Goal: Check status: Check status

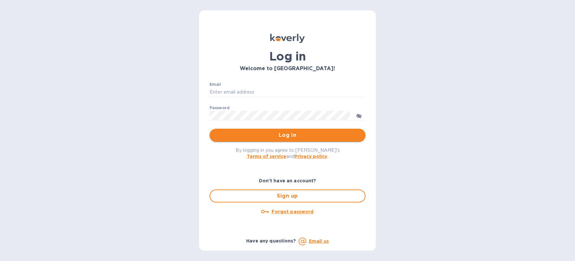
type input "[PERSON_NAME][EMAIL_ADDRESS][DOMAIN_NAME]"
click at [285, 135] on span "Log in" at bounding box center [288, 135] width 146 height 8
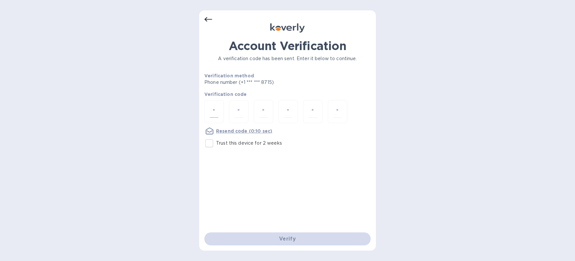
click at [209, 110] on div at bounding box center [213, 111] width 19 height 23
type input "3"
type input "5"
type input "9"
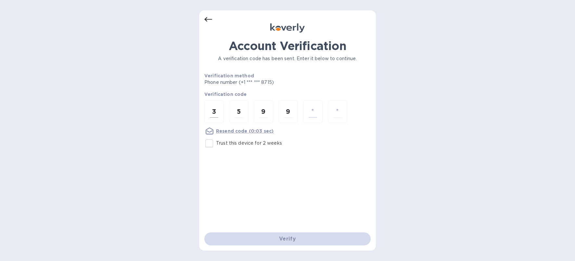
type input "6"
type input "5"
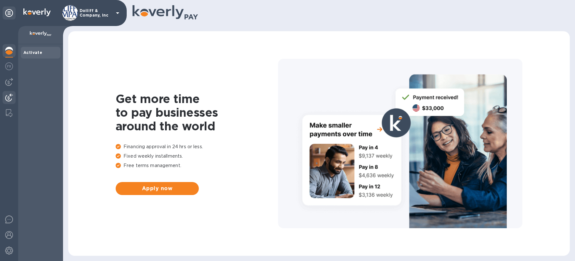
click at [7, 97] on img at bounding box center [9, 98] width 8 height 8
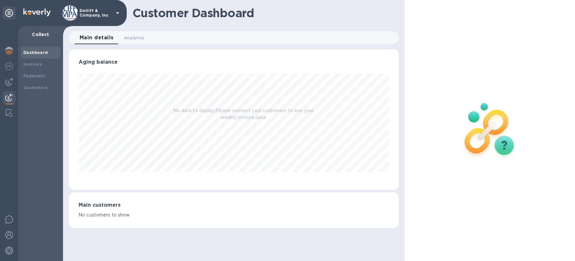
scroll to position [140, 329]
click at [37, 75] on b "Payments" at bounding box center [34, 75] width 22 height 5
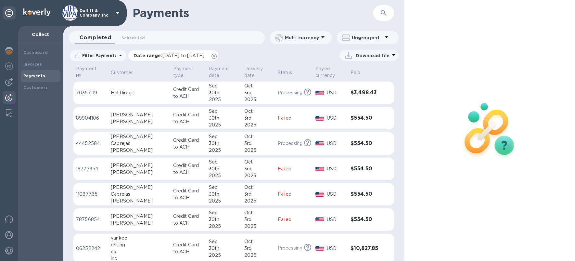
click at [169, 54] on span "[DATE] to [DATE]" at bounding box center [183, 55] width 42 height 5
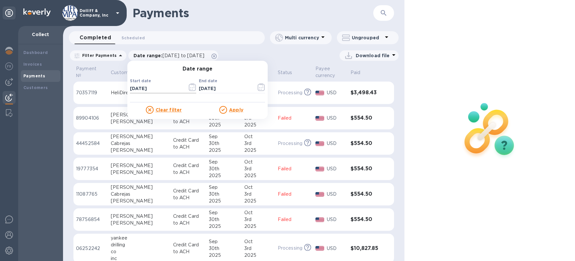
click at [190, 87] on icon "button" at bounding box center [192, 87] width 7 height 8
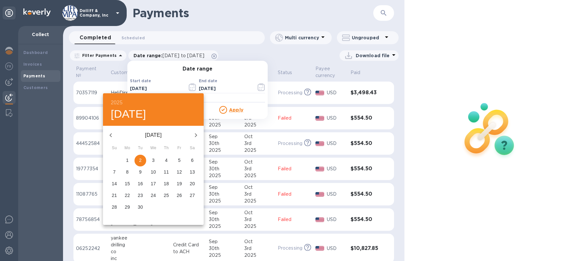
click at [112, 135] on icon "button" at bounding box center [111, 135] width 8 height 8
click at [115, 161] on p "1" at bounding box center [114, 160] width 3 height 6
type input "[DATE]"
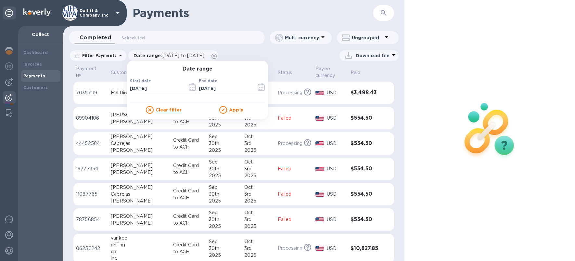
click at [235, 108] on u "Apply" at bounding box center [236, 109] width 14 height 5
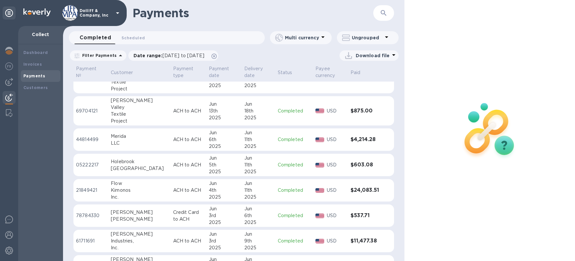
scroll to position [2288, 0]
click at [209, 219] on div "2025" at bounding box center [224, 221] width 30 height 7
